Goal: Transaction & Acquisition: Purchase product/service

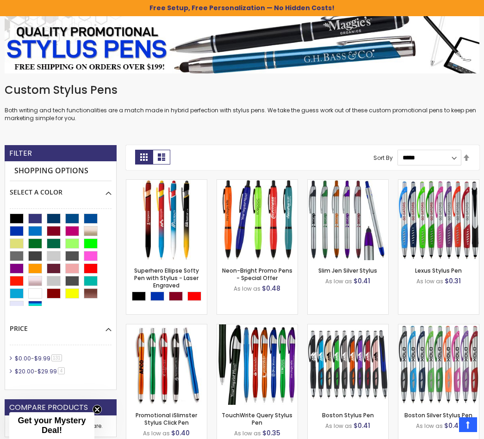
scroll to position [143, 0]
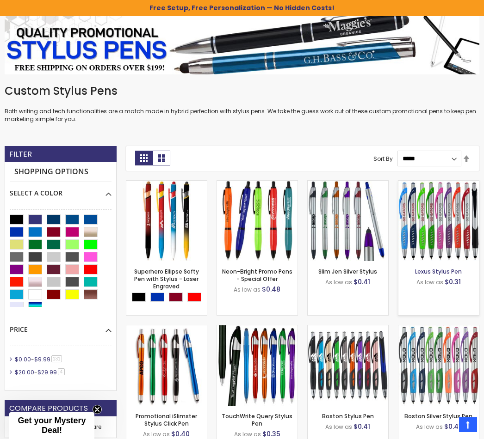
click at [436, 271] on link "Lexus Stylus Pen" at bounding box center [438, 272] width 47 height 8
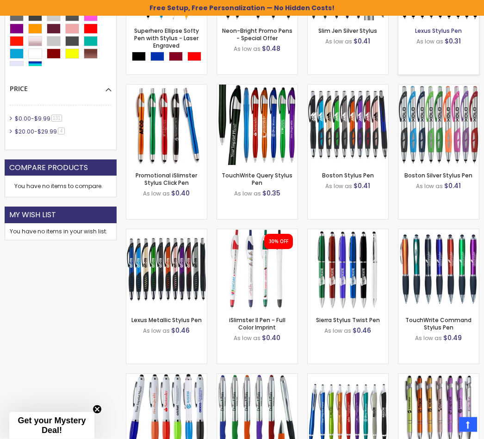
scroll to position [385, 0]
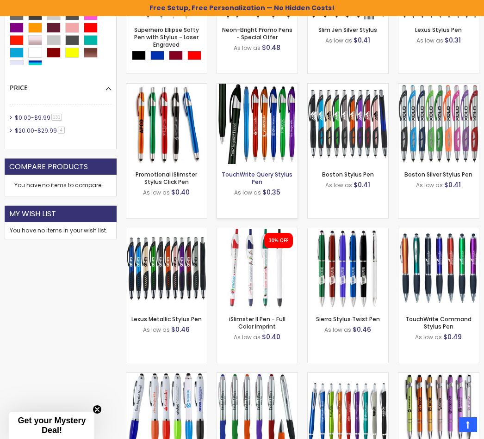
click at [255, 173] on link "TouchWrite Query Stylus Pen" at bounding box center [257, 178] width 71 height 15
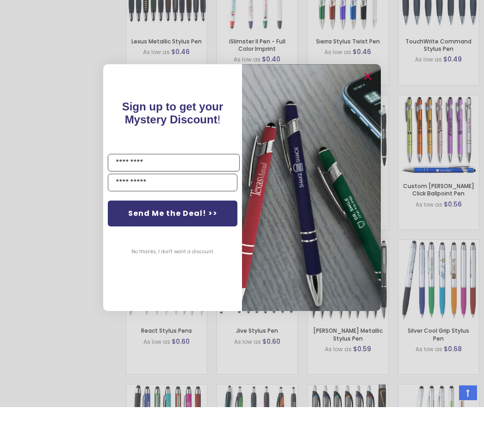
scroll to position [632, 0]
click at [369, 102] on circle "Close dialog" at bounding box center [367, 109] width 14 height 14
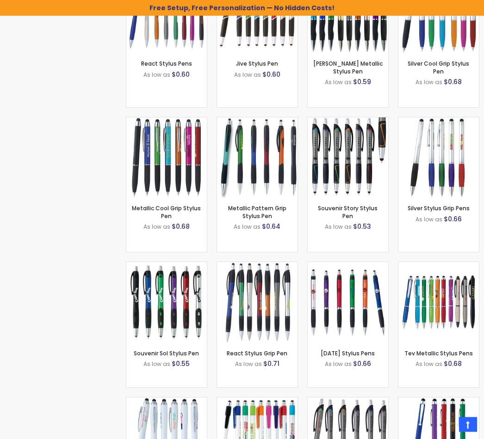
scroll to position [938, 0]
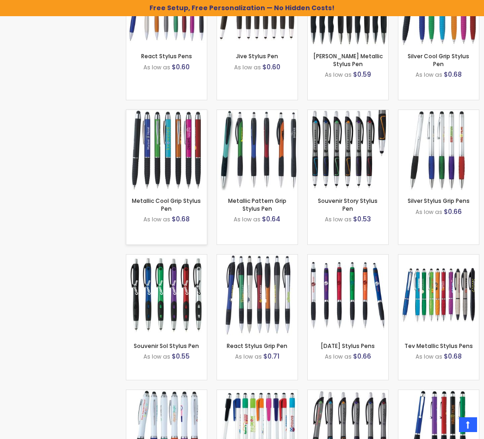
click at [169, 166] on img at bounding box center [166, 150] width 80 height 80
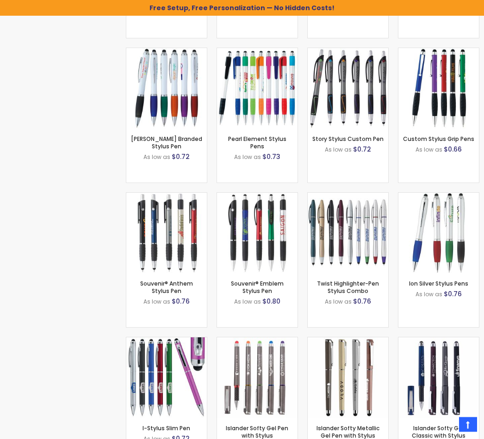
scroll to position [1290, 0]
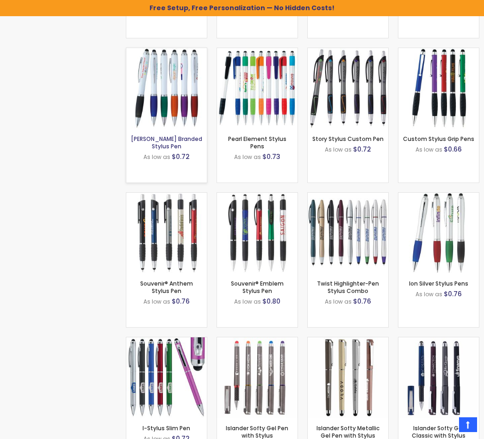
click at [167, 135] on link "[PERSON_NAME] Branded Stylus Pen" at bounding box center [166, 142] width 71 height 15
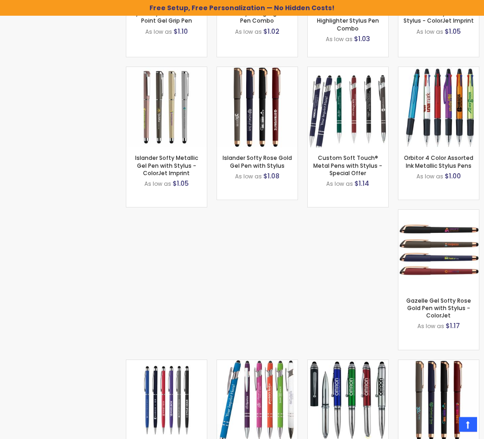
scroll to position [2005, 0]
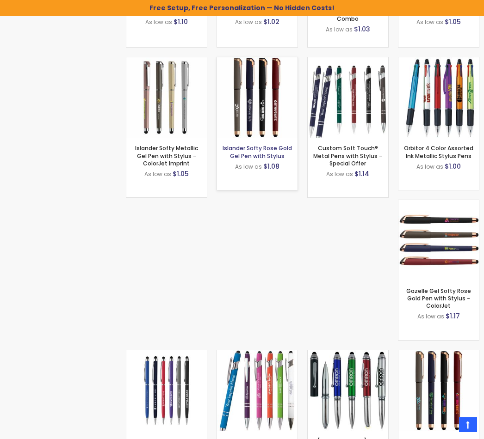
click at [260, 151] on link "Islander Softy Rose Gold Gel Pen with Stylus" at bounding box center [257, 151] width 69 height 15
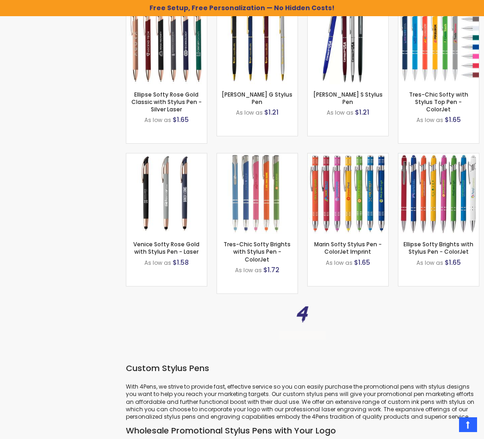
scroll to position [3763, 0]
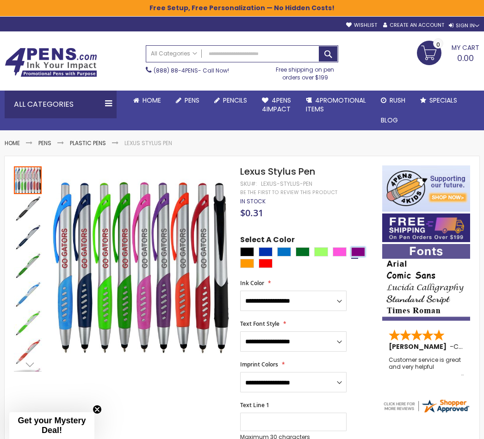
click at [357, 252] on div "Purple" at bounding box center [358, 252] width 14 height 9
type input "****"
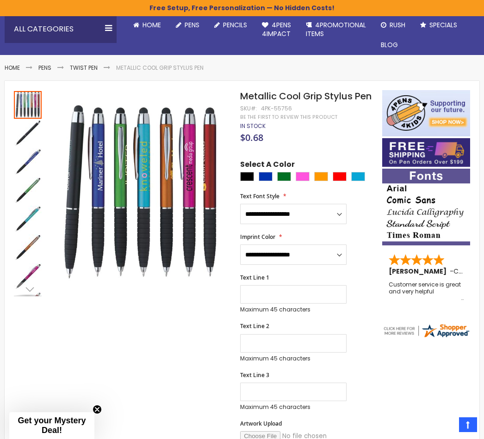
scroll to position [77, 0]
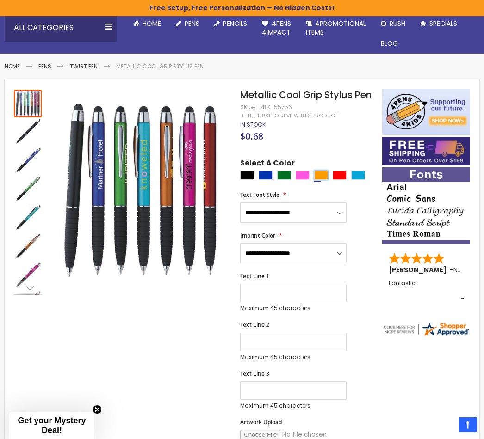
click at [322, 172] on div "Orange" at bounding box center [321, 175] width 14 height 9
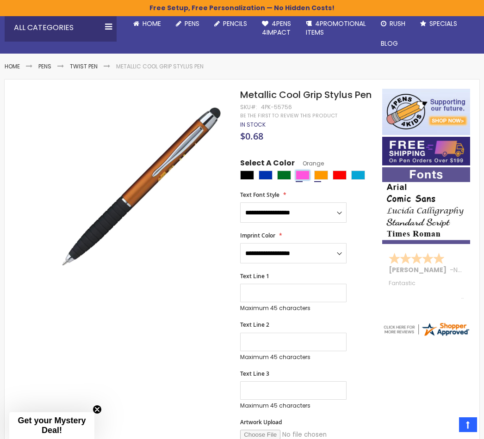
click at [303, 173] on div "Pink" at bounding box center [303, 175] width 14 height 9
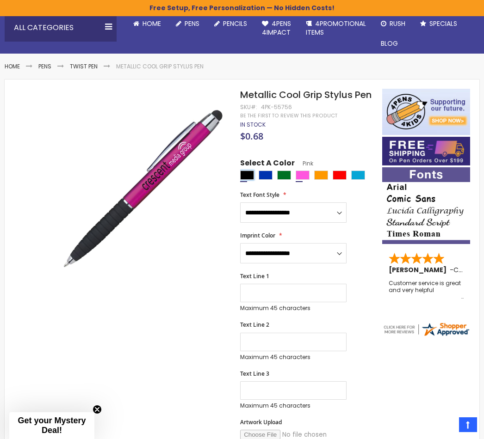
click at [246, 173] on div "Black" at bounding box center [247, 175] width 14 height 9
type input "****"
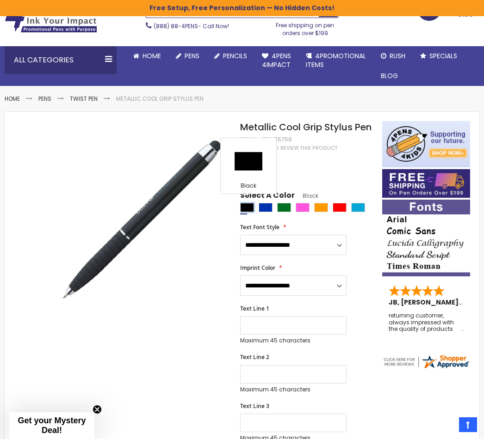
scroll to position [43, 0]
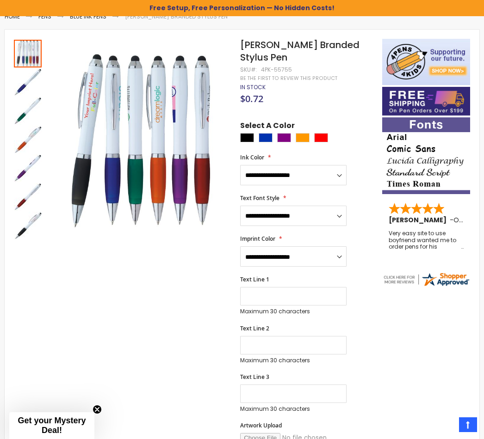
scroll to position [126, 0]
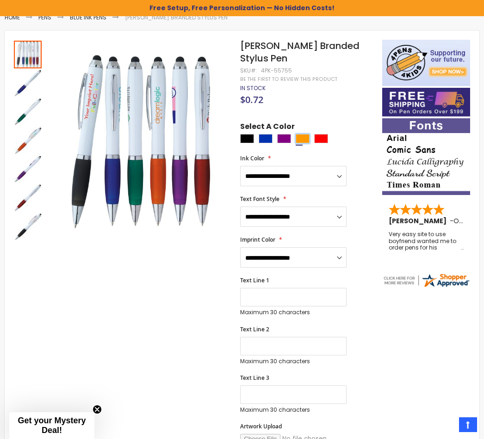
click at [302, 134] on div "Orange" at bounding box center [303, 138] width 14 height 9
type input "****"
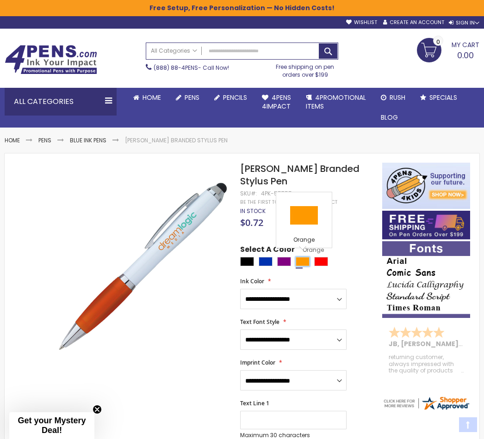
scroll to position [0, 0]
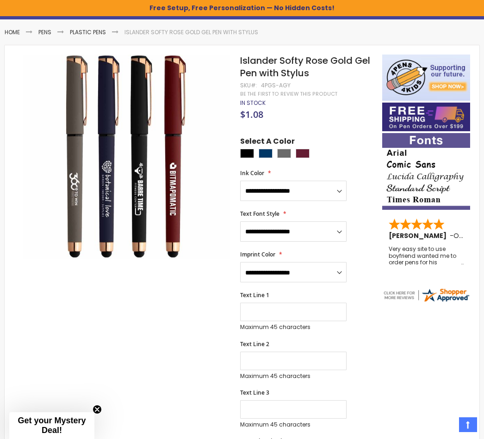
scroll to position [119, 0]
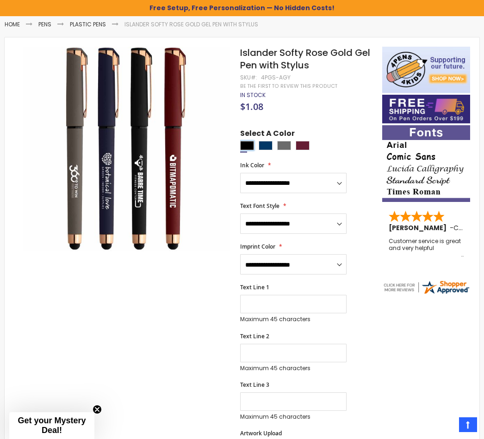
click at [246, 143] on div "Black" at bounding box center [247, 145] width 14 height 9
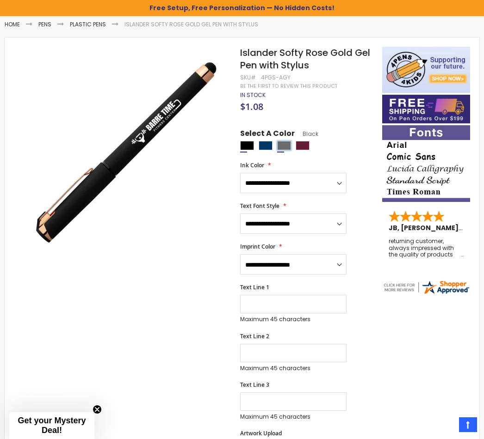
click at [283, 141] on div "Grey" at bounding box center [284, 145] width 14 height 9
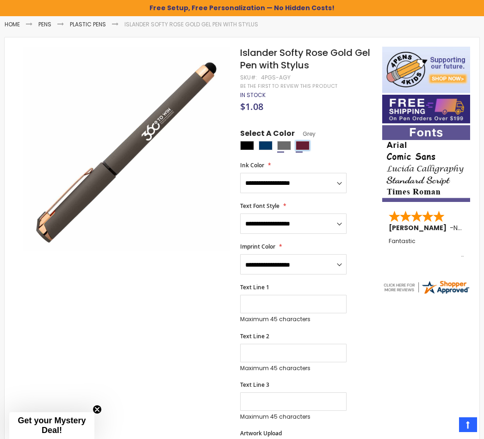
click at [300, 142] on div "Dark Red" at bounding box center [303, 145] width 14 height 9
type input "****"
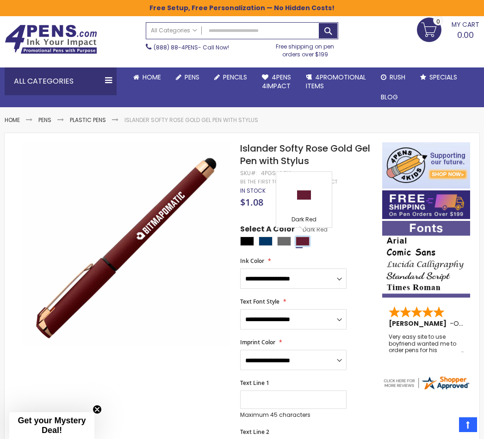
scroll to position [0, 0]
